Goal: Check status: Check status

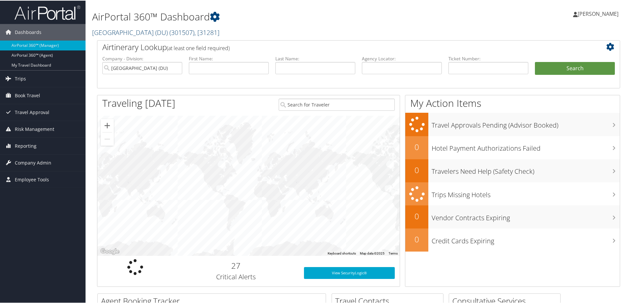
click at [202, 32] on span ", [ 31281 ]" at bounding box center [207, 31] width 25 height 9
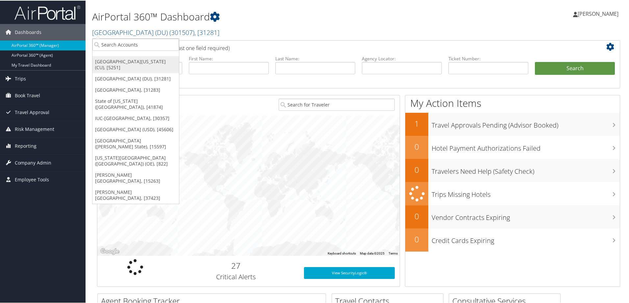
click at [140, 63] on link "[GEOGRAPHIC_DATA][US_STATE] (CU), [5251]" at bounding box center [135, 63] width 87 height 17
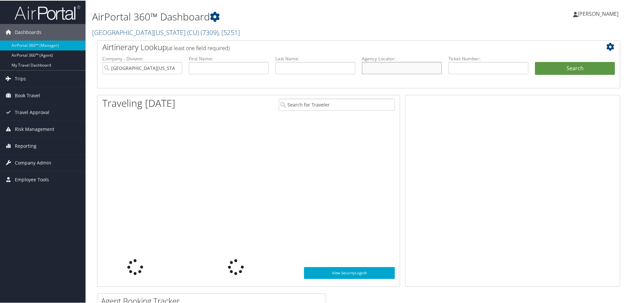
click at [373, 65] on input "text" at bounding box center [402, 67] width 80 height 12
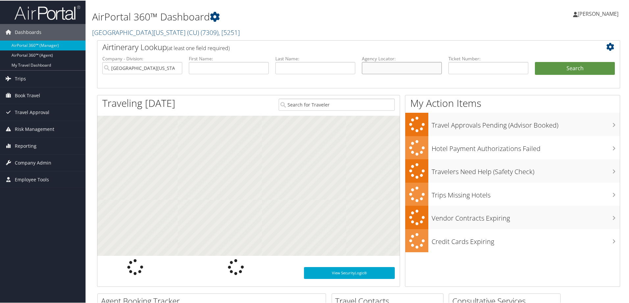
paste input "D9M0JT"
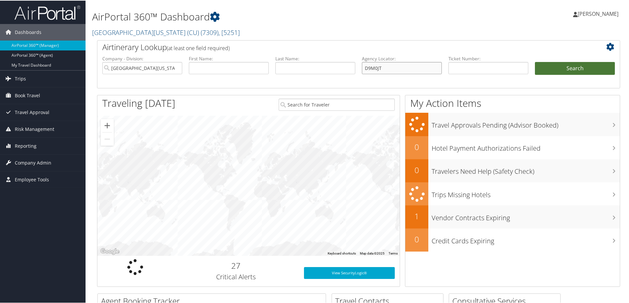
type input "D9M0JT"
click at [564, 69] on button "Search" at bounding box center [575, 67] width 80 height 13
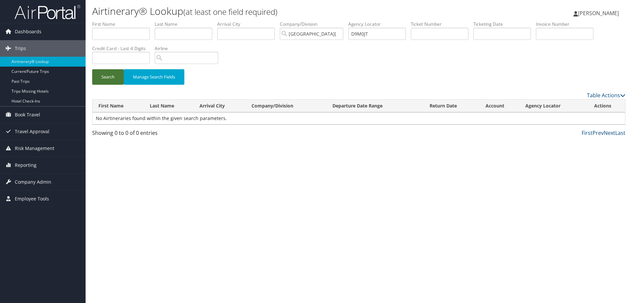
click at [106, 77] on button "Search" at bounding box center [108, 76] width 32 height 15
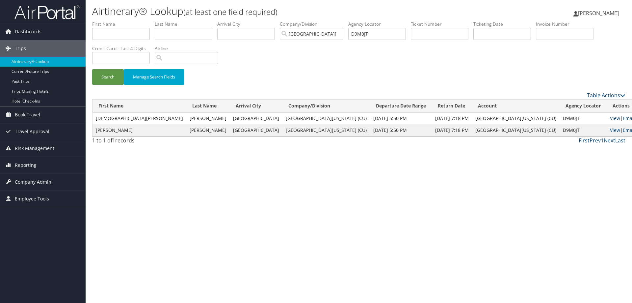
click at [610, 115] on link "View" at bounding box center [615, 118] width 10 height 6
